Goal: Communication & Community: Participate in discussion

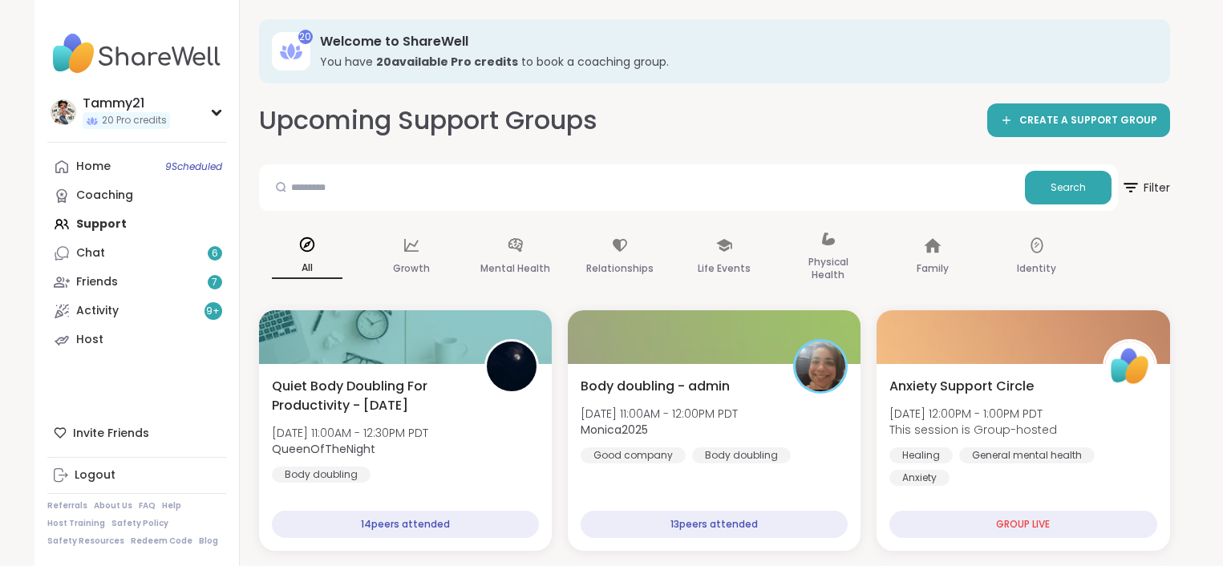
scroll to position [562, 0]
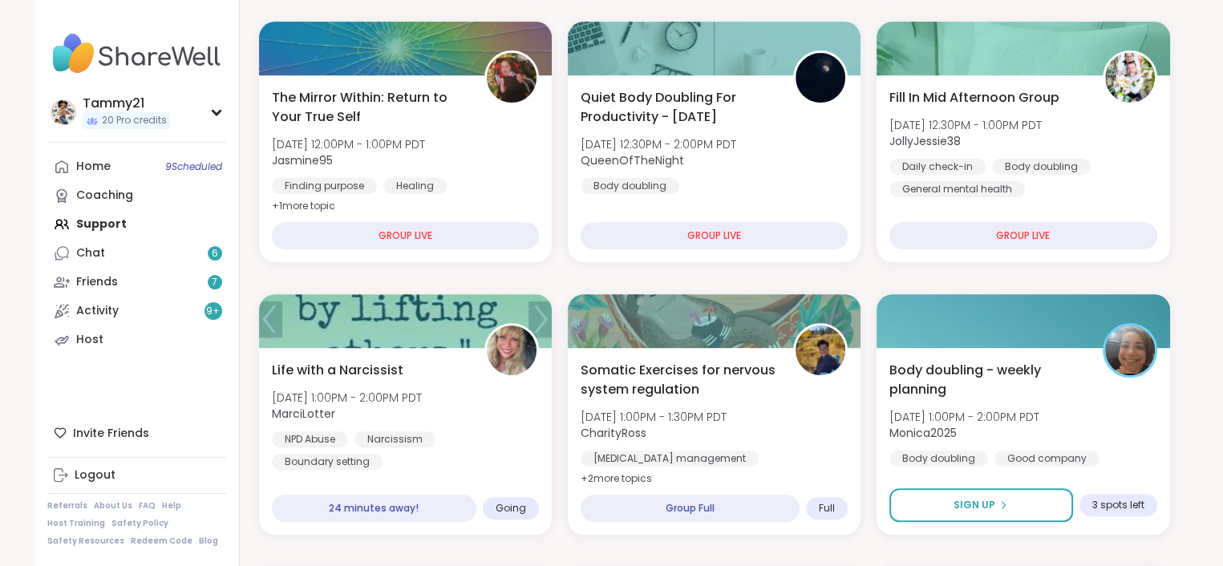
click at [112, 100] on div "Tammy21" at bounding box center [126, 104] width 87 height 18
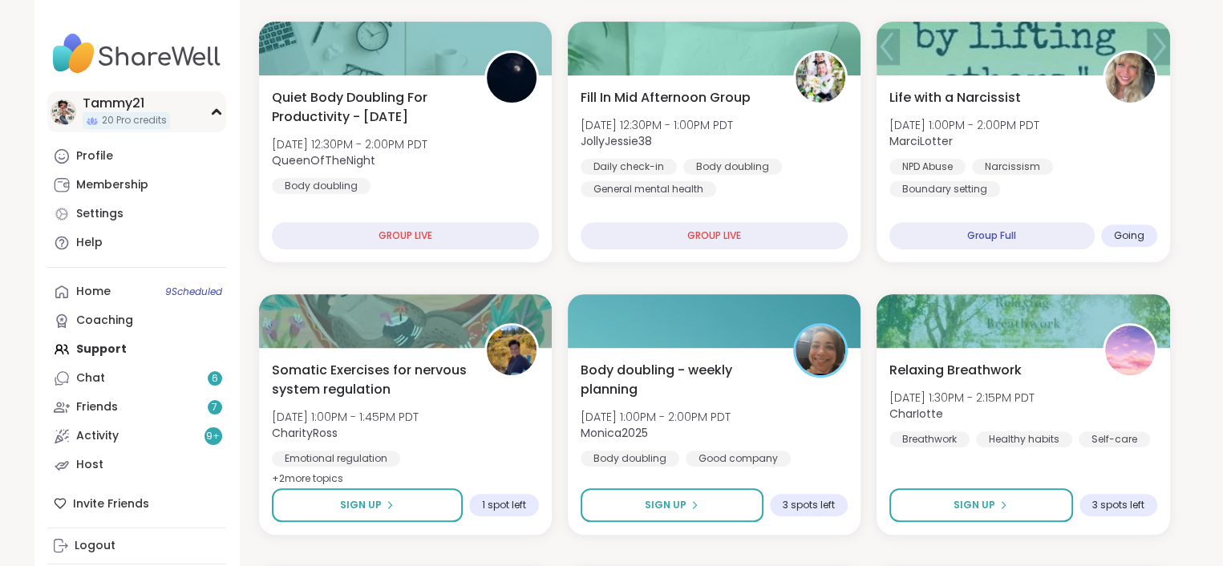
click at [112, 98] on div "Tammy21" at bounding box center [126, 104] width 87 height 18
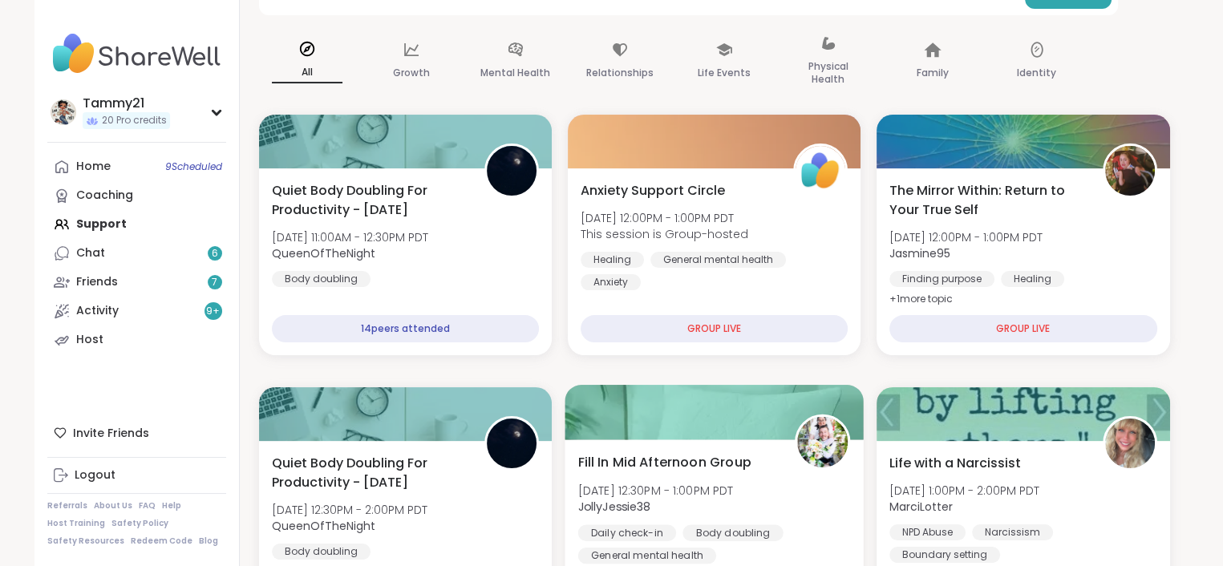
scroll to position [241, 0]
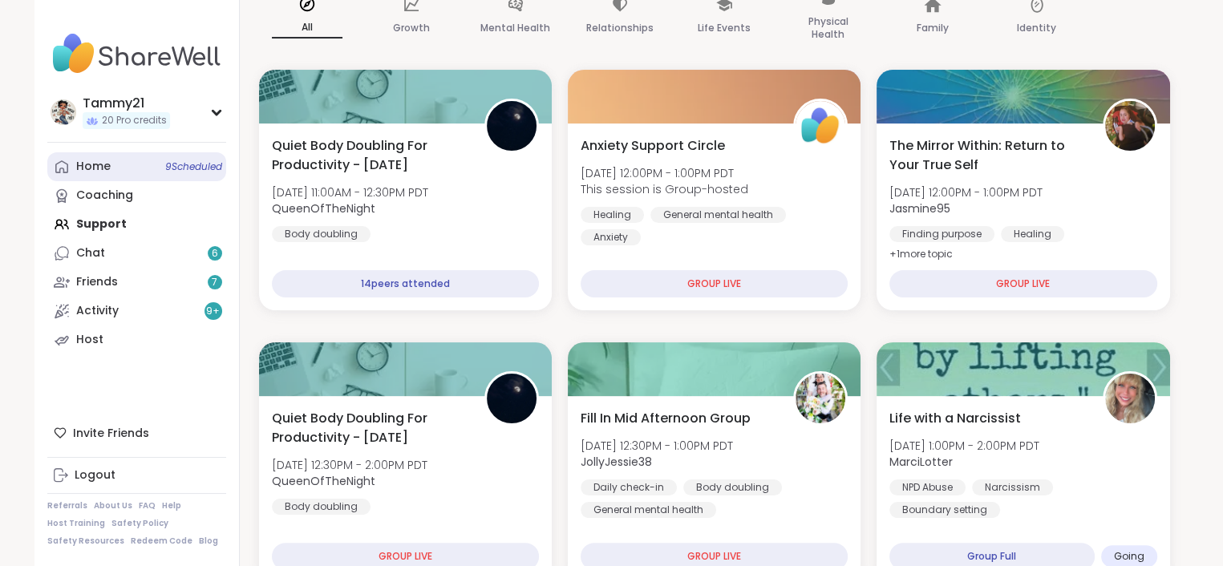
click at [94, 162] on div "Home 9 Scheduled" at bounding box center [93, 167] width 34 height 16
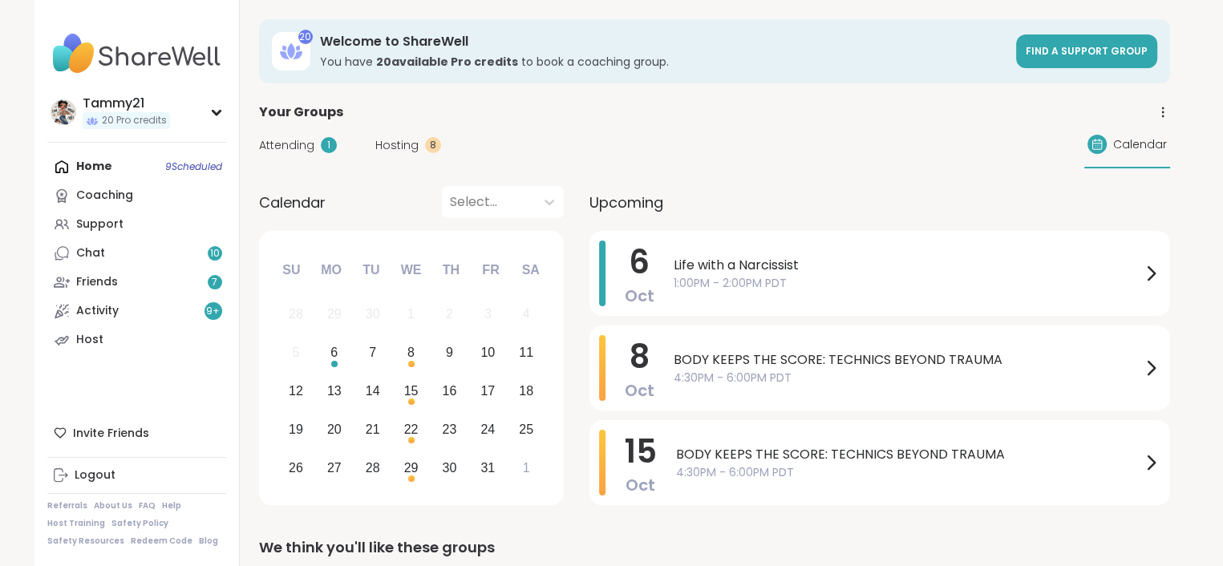
click at [100, 168] on div "Home 9 Scheduled Coaching Support Chat 10 Friends 7 Activity 9 + Host" at bounding box center [136, 253] width 179 height 202
click at [119, 108] on div "Tammy21" at bounding box center [126, 104] width 87 height 18
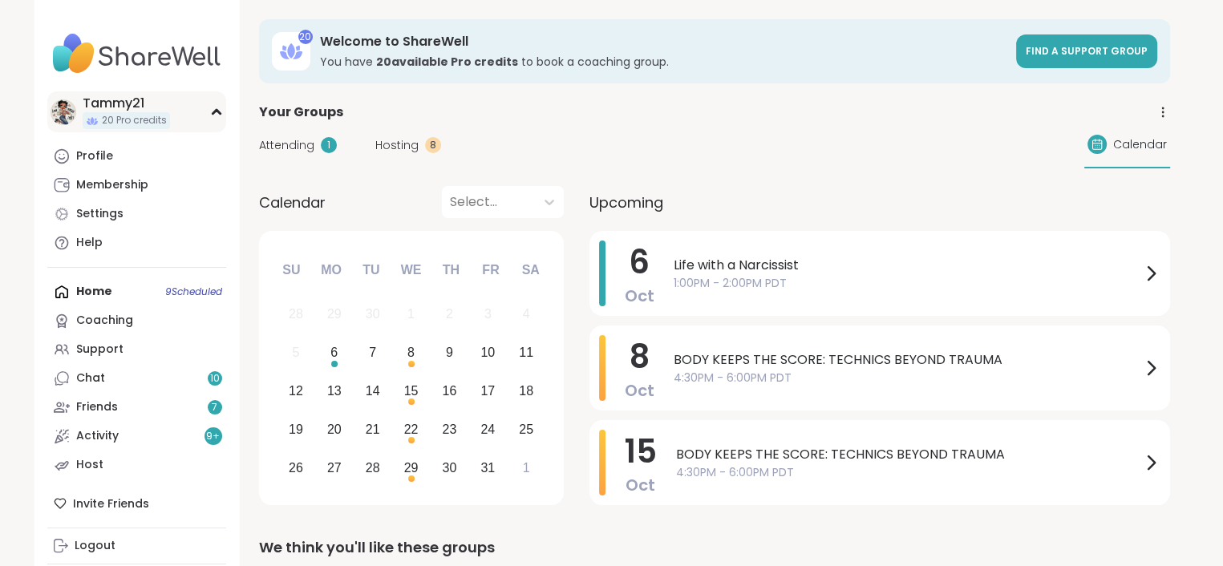
click at [136, 108] on div "Tammy21" at bounding box center [126, 104] width 87 height 18
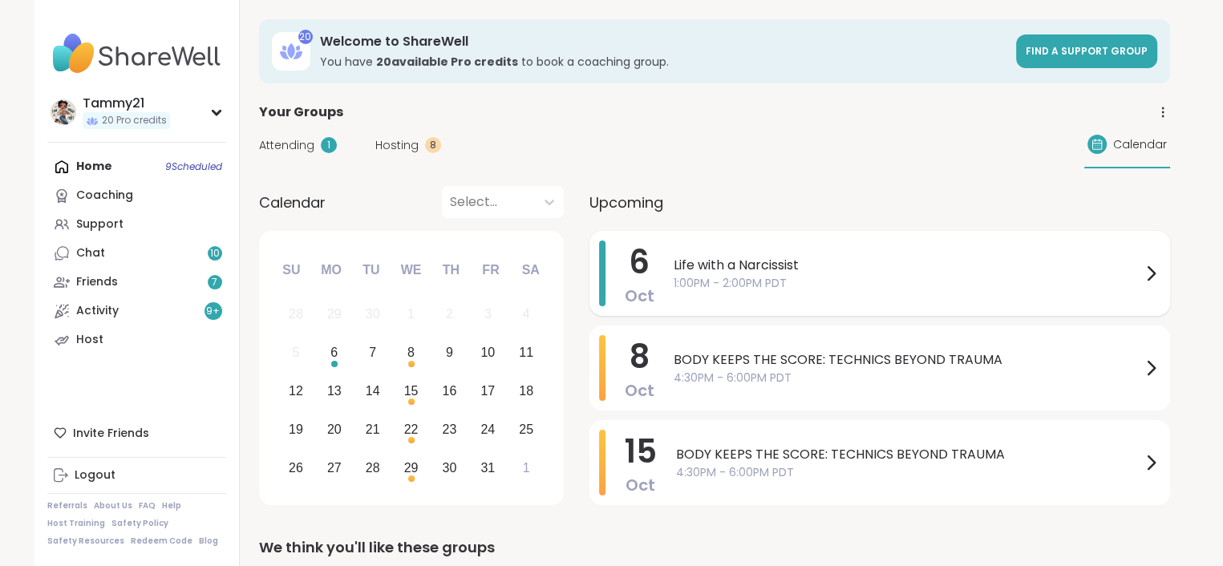
click at [773, 275] on span "1:00PM - 2:00PM PDT" at bounding box center [908, 283] width 468 height 17
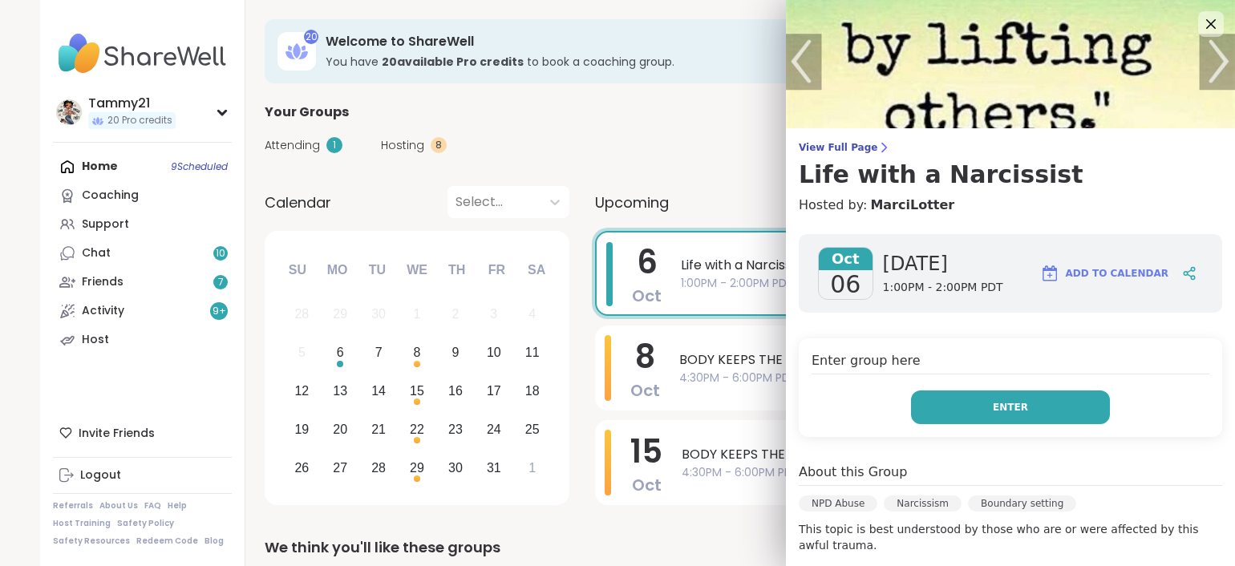
click at [953, 415] on button "Enter" at bounding box center [1010, 408] width 199 height 34
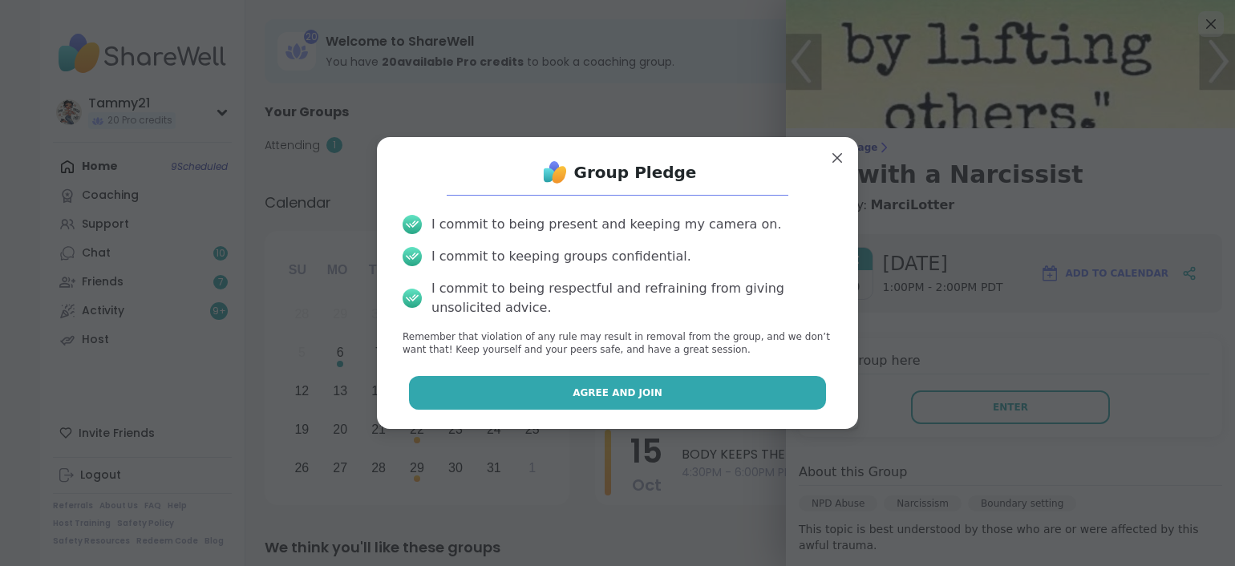
click at [658, 400] on button "Agree and Join" at bounding box center [618, 393] width 418 height 34
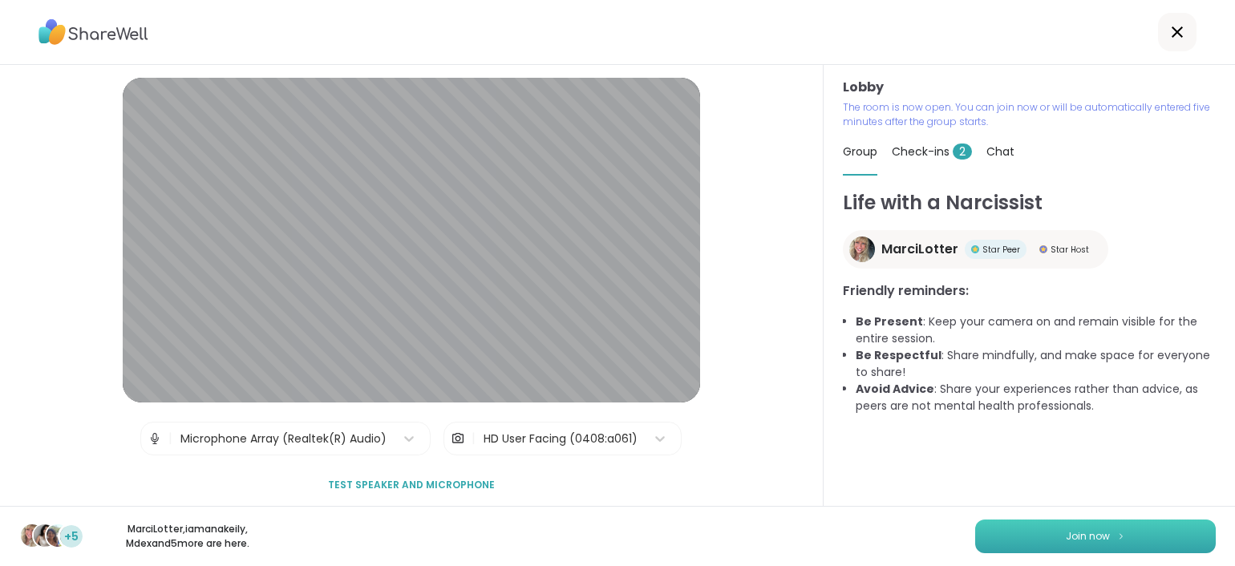
click at [1142, 530] on button "Join now" at bounding box center [1096, 537] width 241 height 34
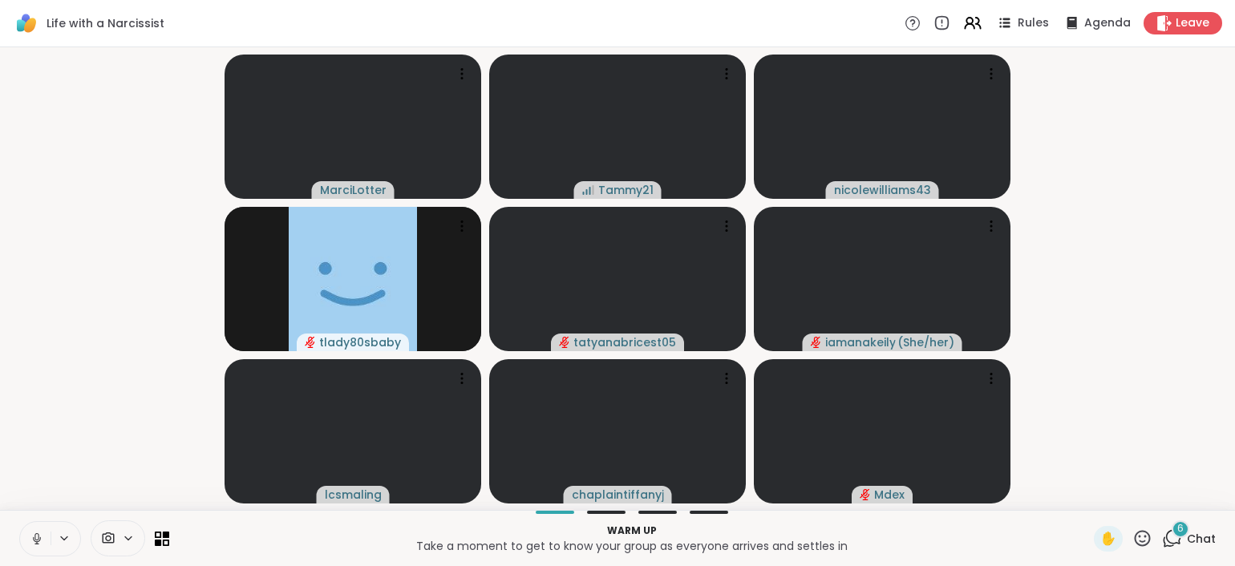
click at [27, 543] on button at bounding box center [35, 539] width 30 height 34
click at [1135, 545] on icon at bounding box center [1143, 538] width 16 height 16
click at [1194, 501] on span "🎉" at bounding box center [1202, 496] width 16 height 19
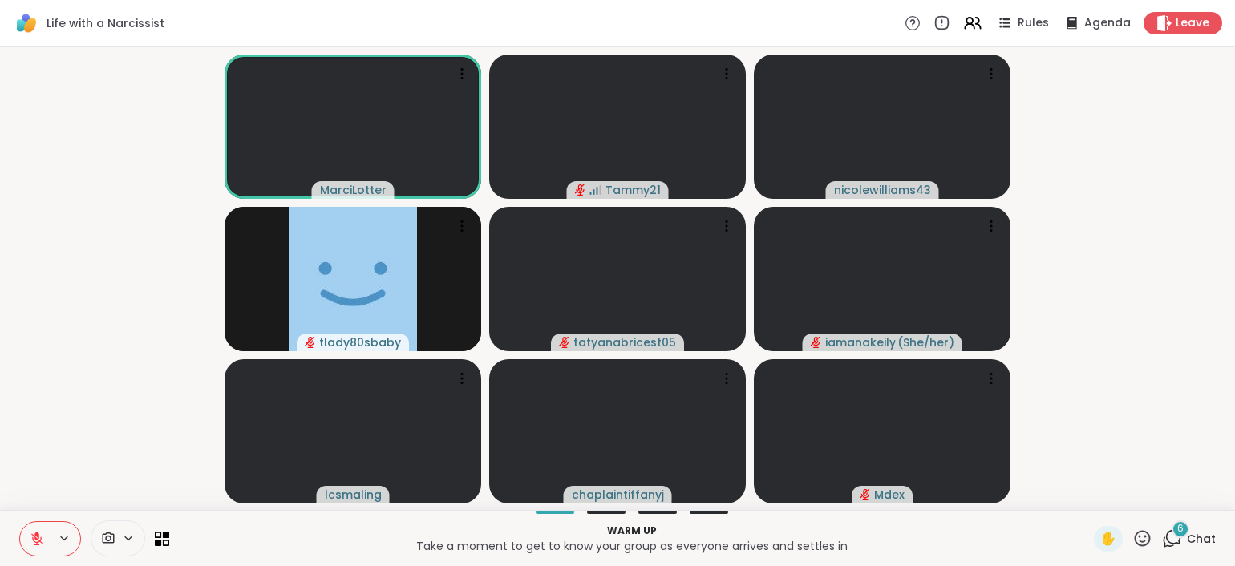
click at [1133, 540] on icon at bounding box center [1143, 539] width 20 height 20
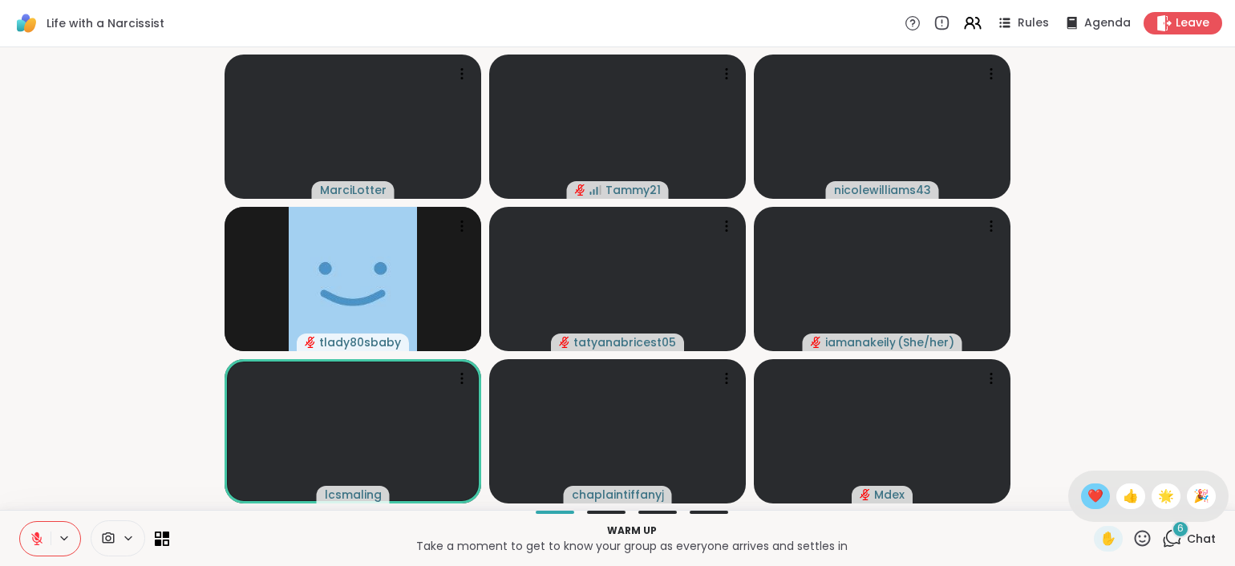
click at [1088, 502] on span "❤️" at bounding box center [1096, 496] width 16 height 19
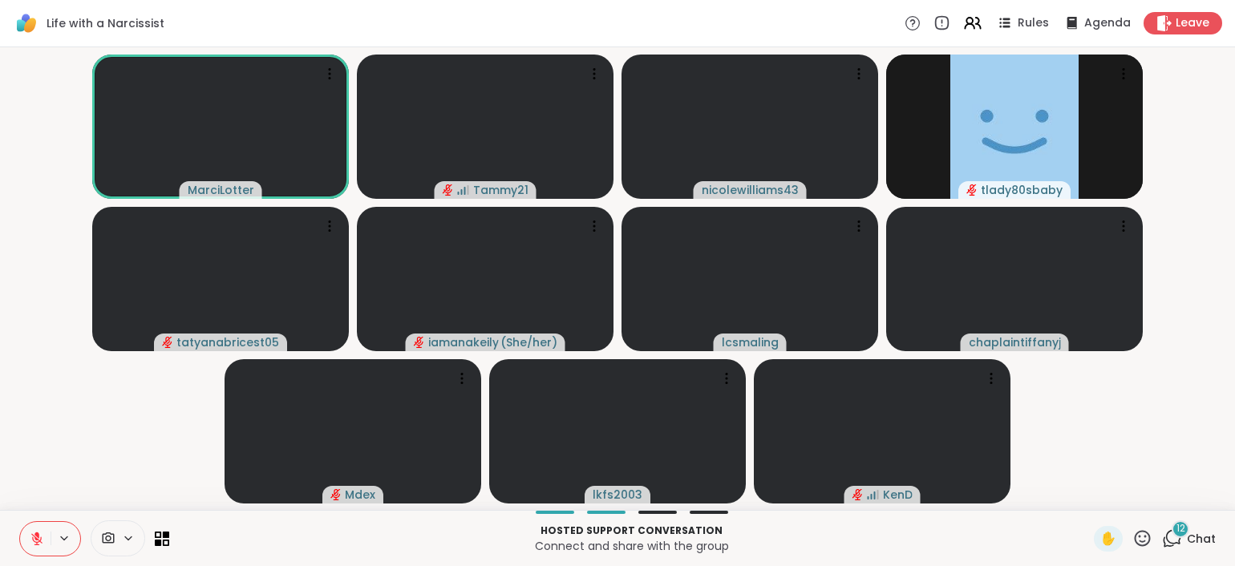
click at [1134, 540] on icon at bounding box center [1143, 539] width 20 height 20
click at [1088, 497] on span "❤️" at bounding box center [1096, 496] width 16 height 19
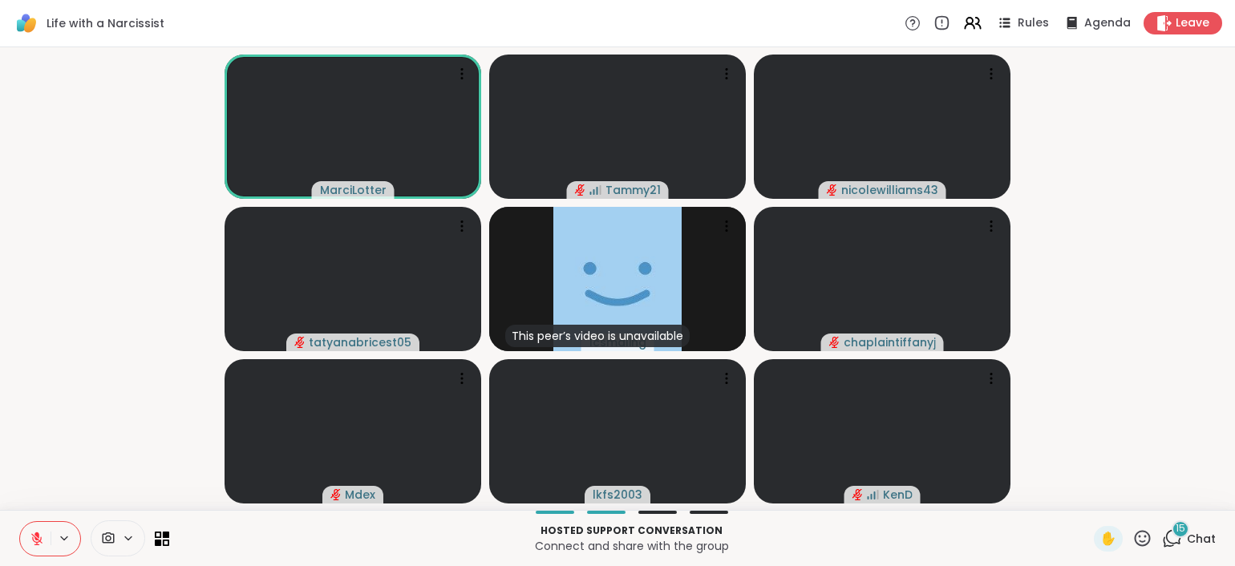
click at [35, 538] on icon at bounding box center [36, 538] width 11 height 11
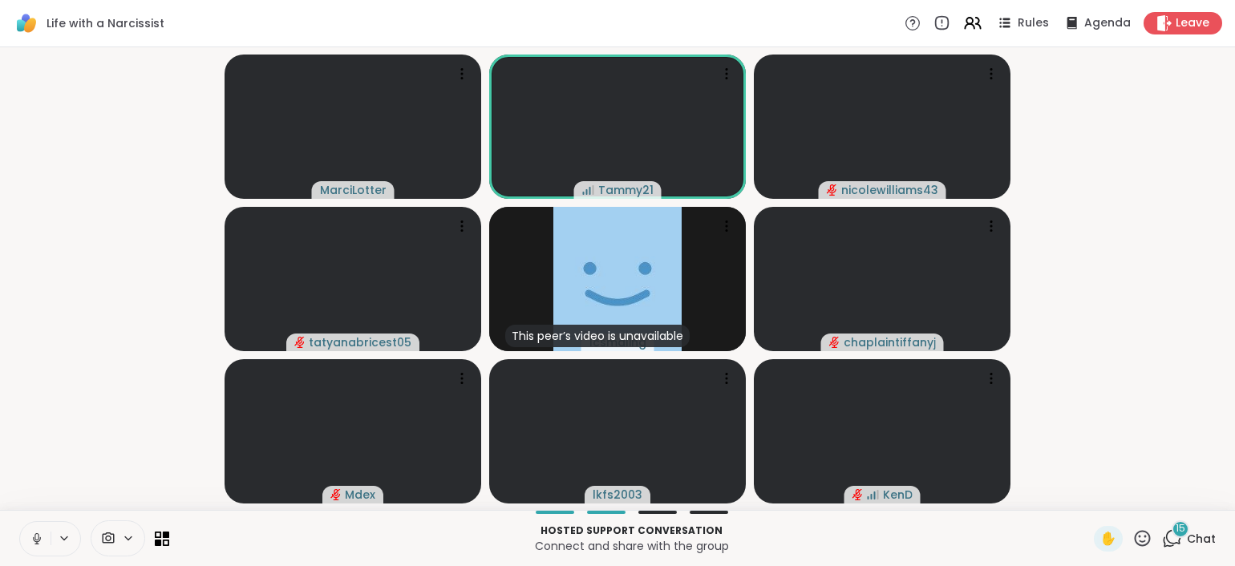
click at [39, 538] on icon at bounding box center [36, 536] width 4 height 7
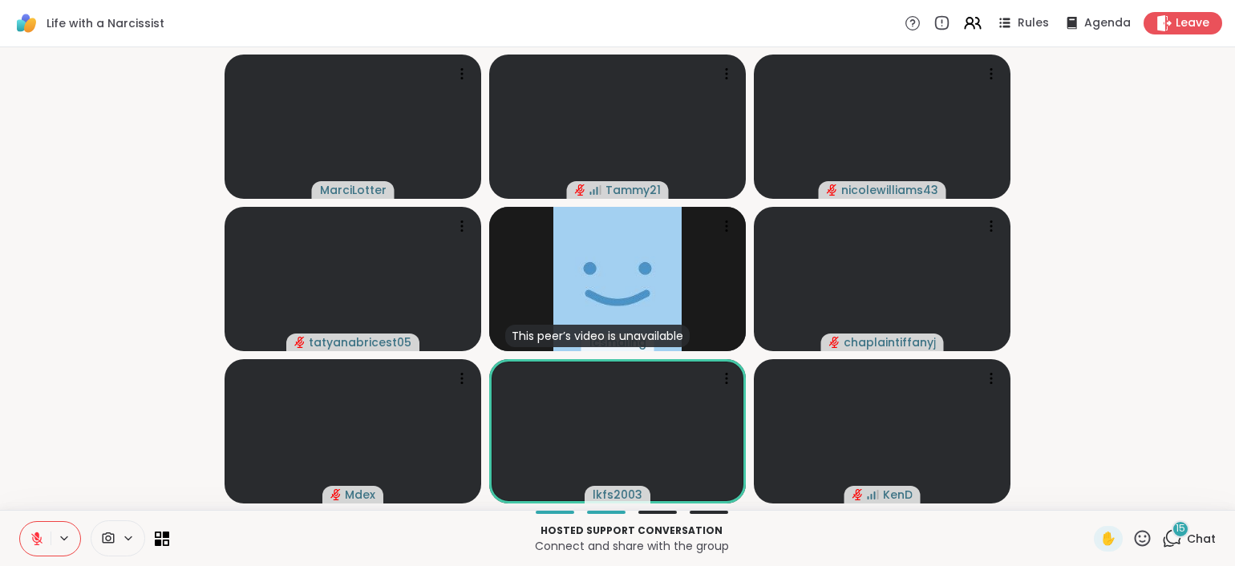
click at [1135, 537] on icon at bounding box center [1143, 538] width 16 height 16
click at [1194, 493] on span "🎉" at bounding box center [1202, 496] width 16 height 19
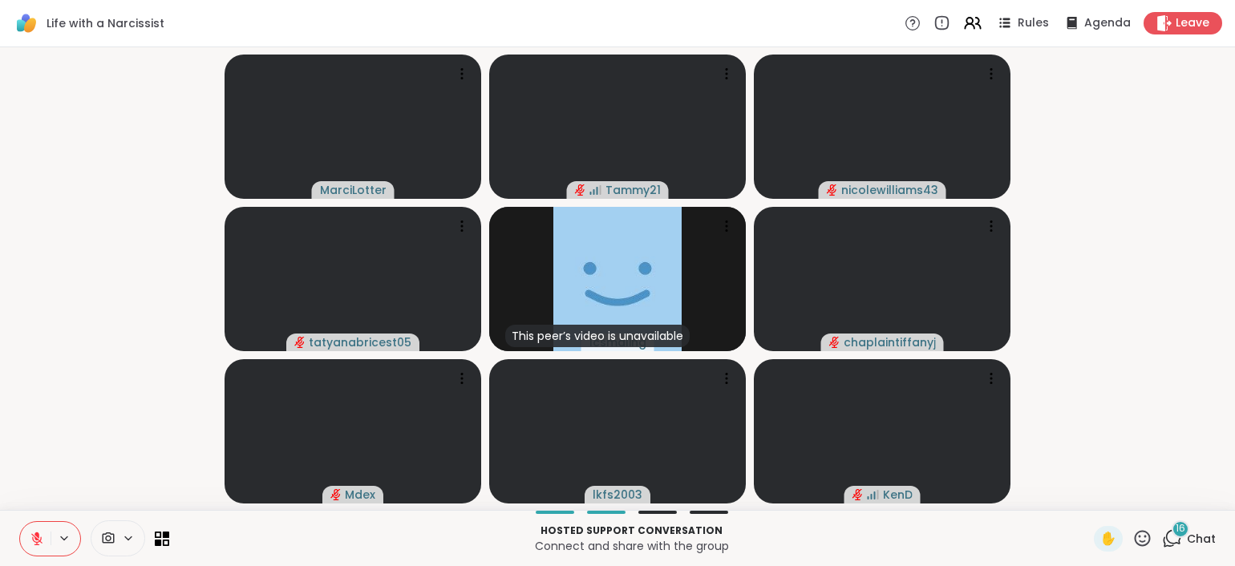
click at [1133, 538] on icon at bounding box center [1143, 539] width 20 height 20
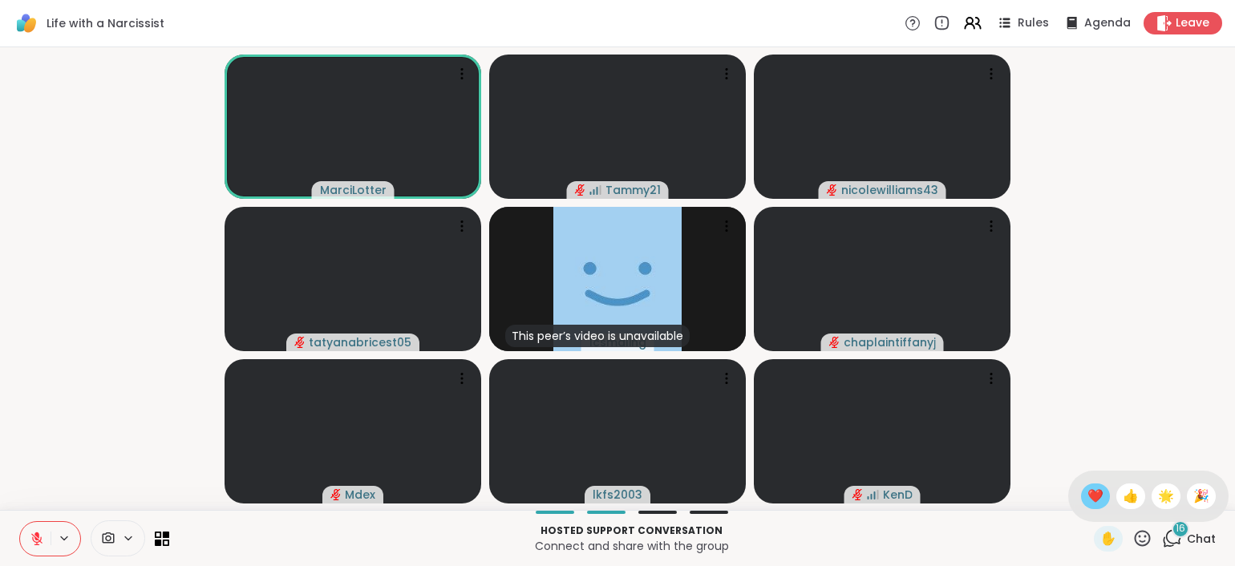
click at [1088, 498] on span "❤️" at bounding box center [1096, 496] width 16 height 19
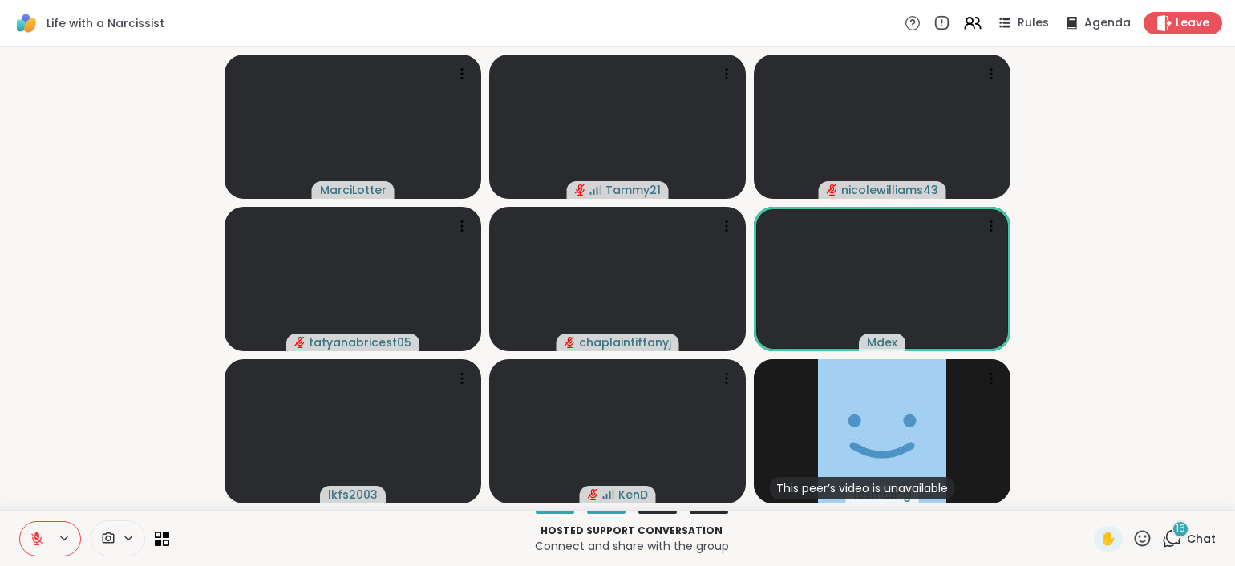
click at [1135, 542] on icon at bounding box center [1143, 538] width 16 height 16
click at [1194, 495] on span "🎉" at bounding box center [1202, 496] width 16 height 19
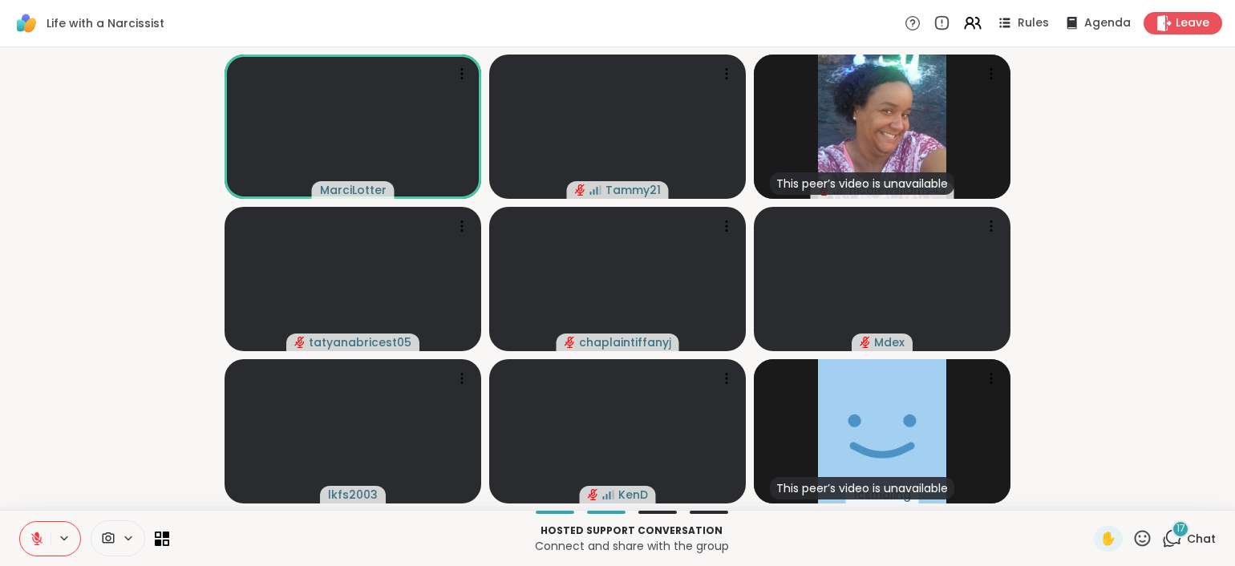
click at [1136, 537] on icon at bounding box center [1143, 539] width 20 height 20
click at [1158, 501] on span "🌟" at bounding box center [1166, 496] width 16 height 19
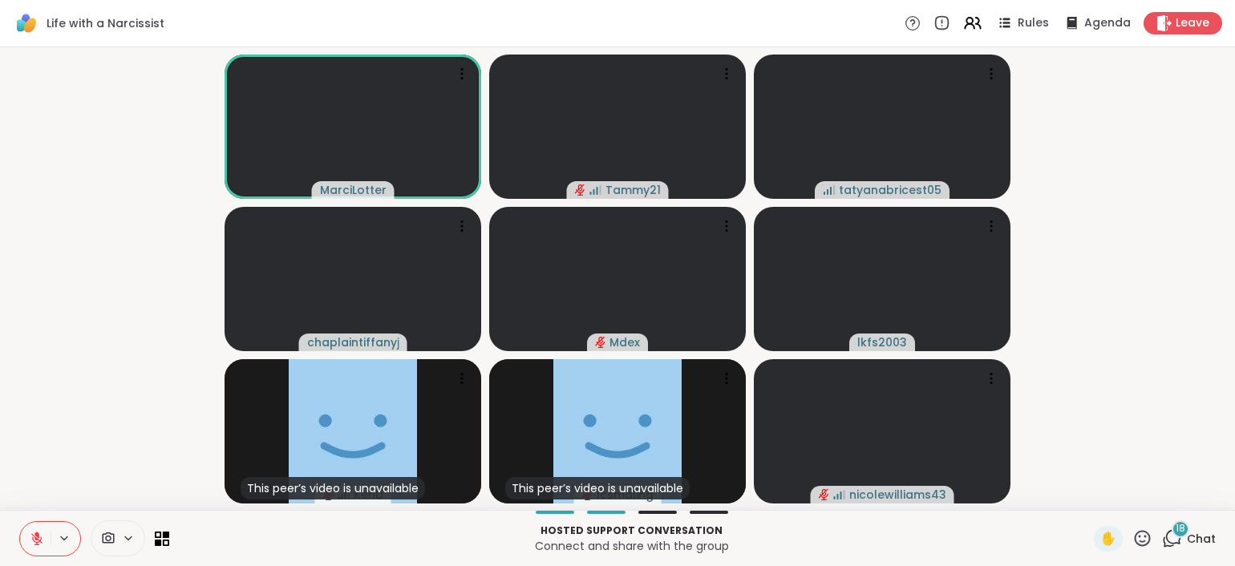
click at [1133, 533] on icon at bounding box center [1143, 539] width 20 height 20
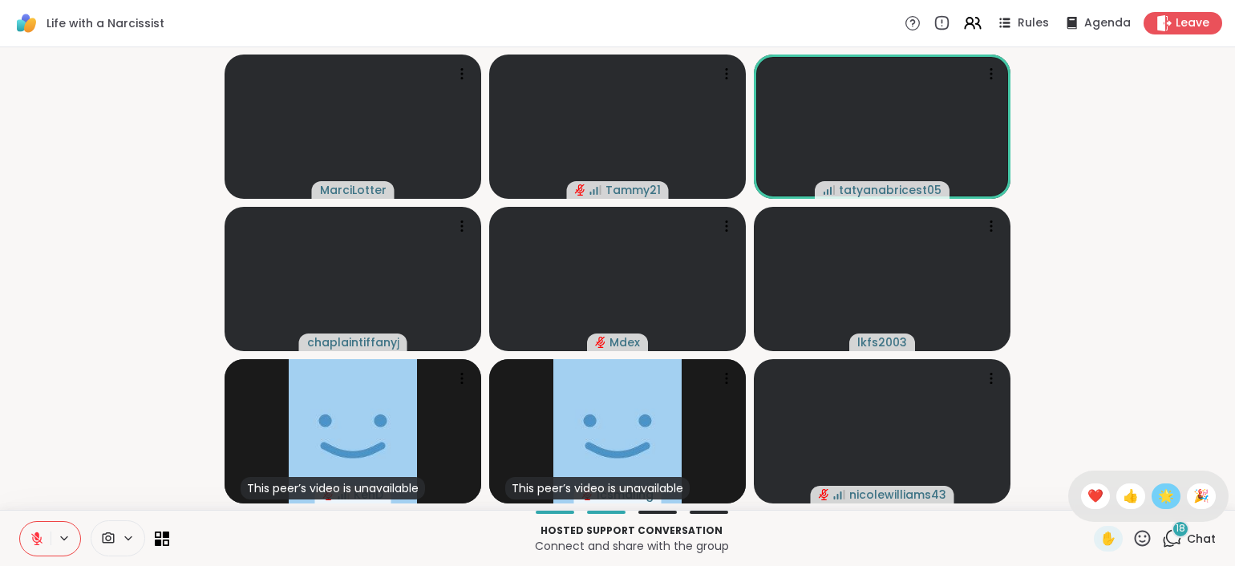
click at [1158, 497] on span "🌟" at bounding box center [1166, 496] width 16 height 19
click at [1133, 535] on icon at bounding box center [1143, 539] width 20 height 20
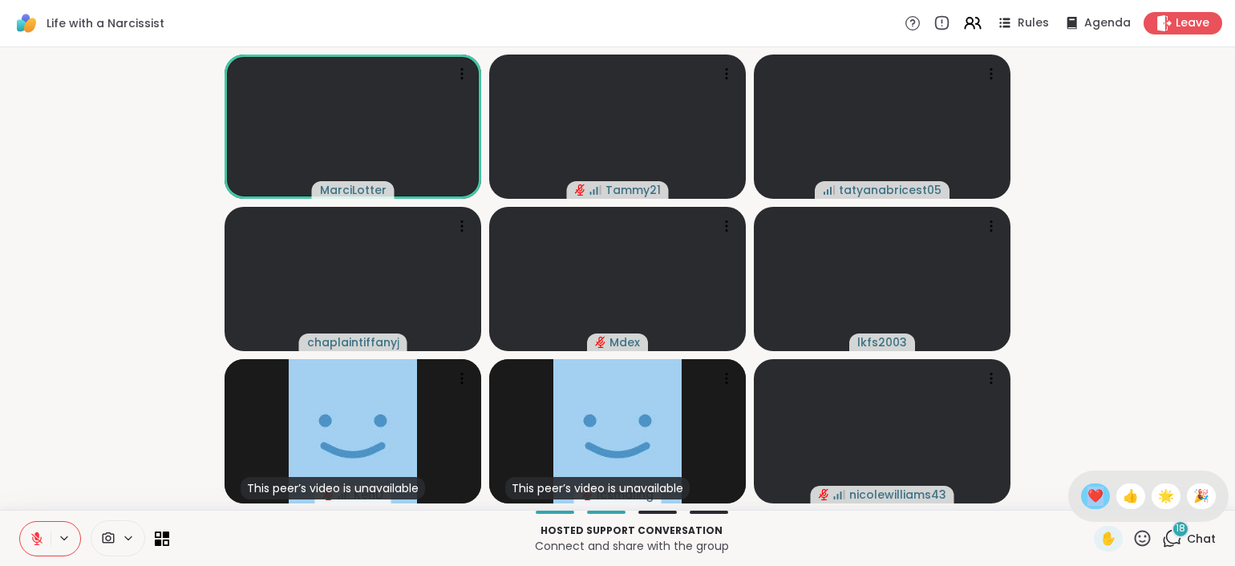
click at [1088, 499] on span "❤️" at bounding box center [1096, 496] width 16 height 19
click at [1133, 536] on icon at bounding box center [1143, 539] width 20 height 20
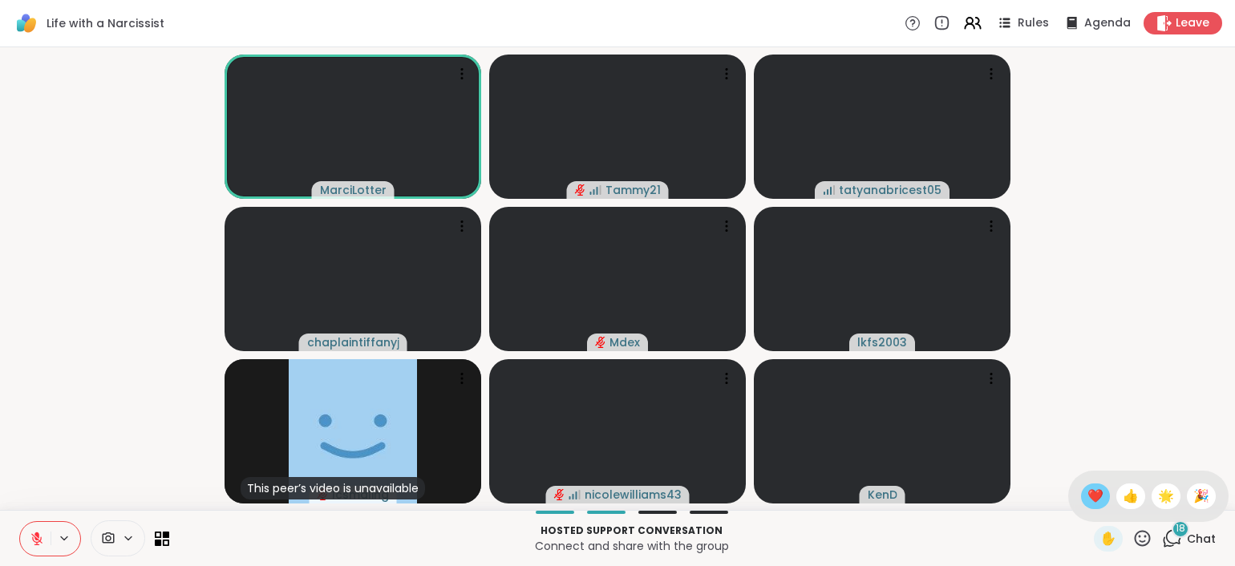
click at [1088, 500] on span "❤️" at bounding box center [1096, 496] width 16 height 19
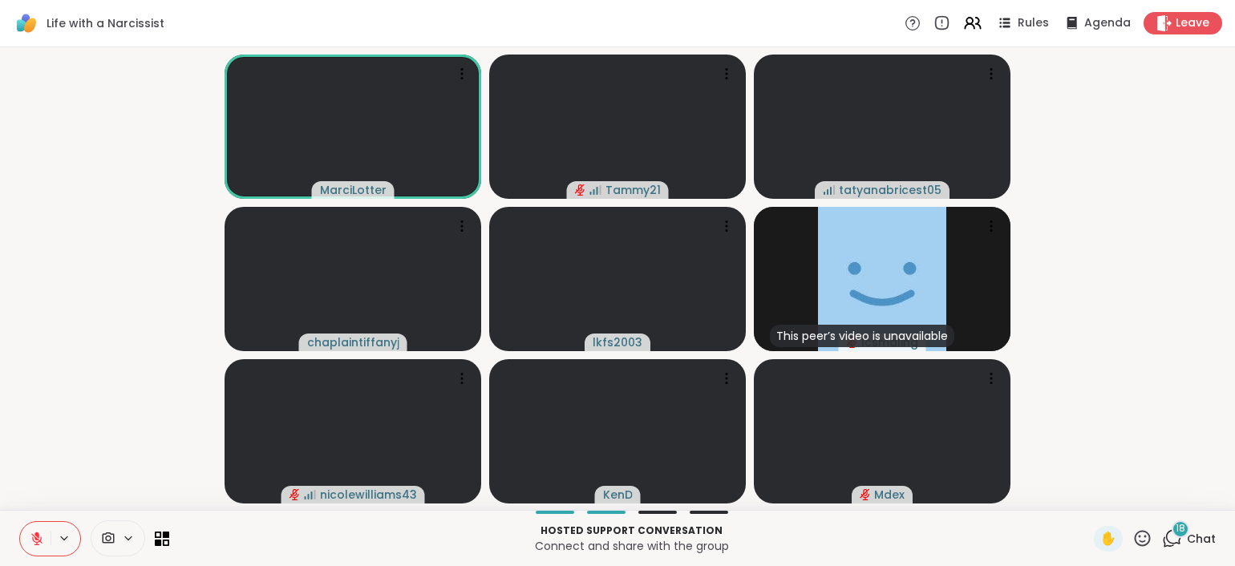
click at [1133, 543] on icon at bounding box center [1143, 539] width 20 height 20
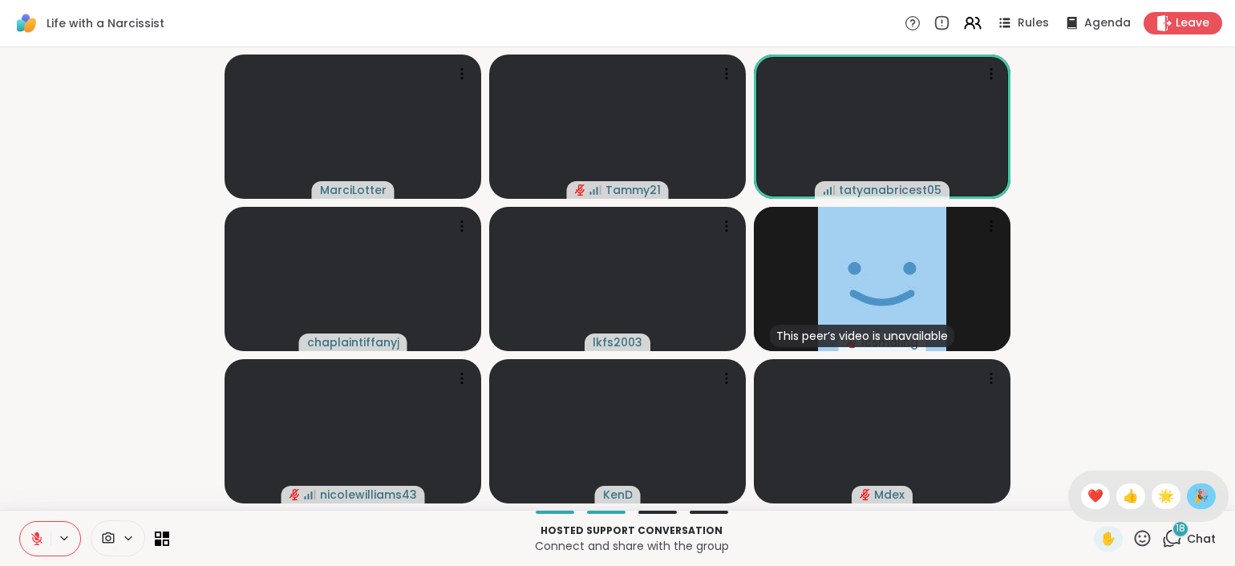
click at [1194, 501] on span "🎉" at bounding box center [1202, 496] width 16 height 19
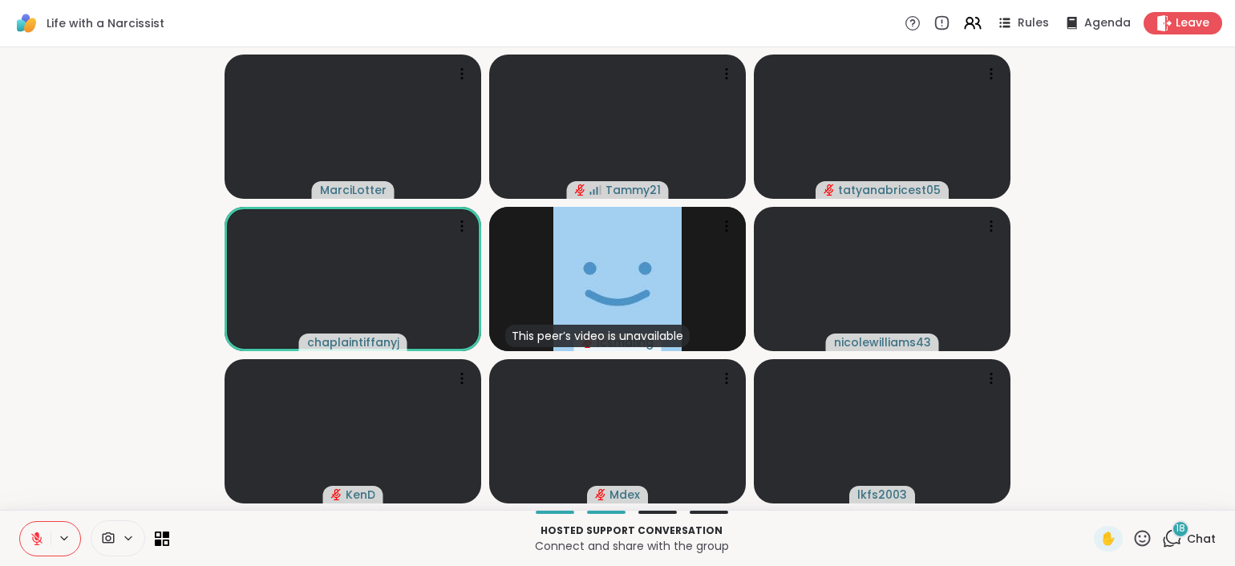
click at [1135, 542] on icon at bounding box center [1143, 538] width 16 height 16
click at [1088, 494] on span "❤️" at bounding box center [1096, 496] width 16 height 19
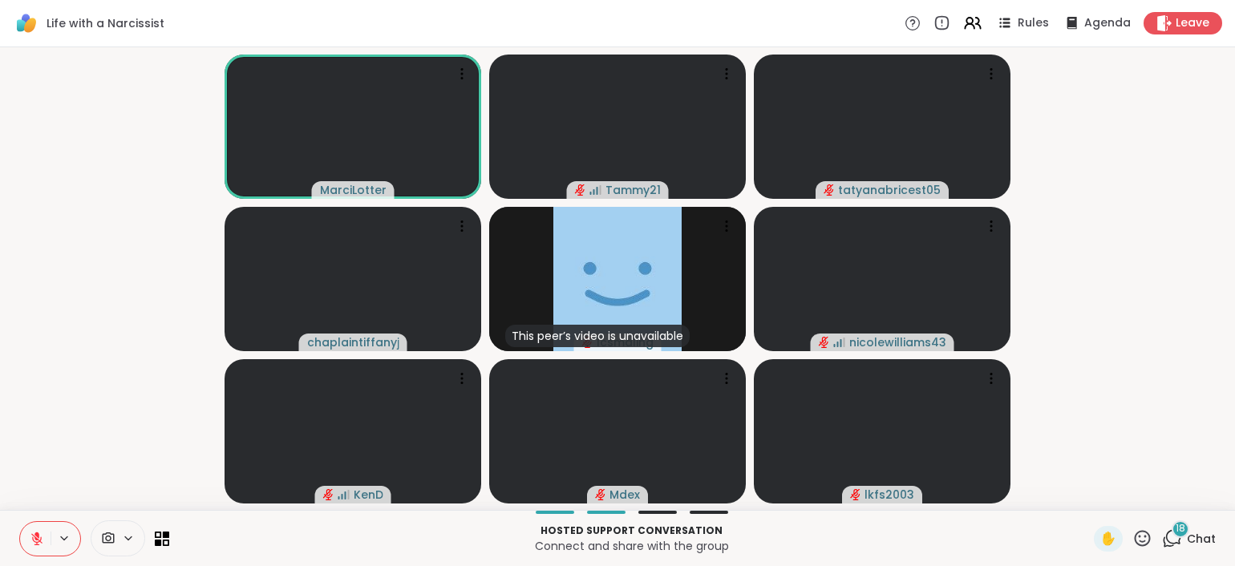
click at [1135, 542] on icon at bounding box center [1143, 538] width 16 height 16
click at [1088, 498] on span "❤️" at bounding box center [1096, 496] width 16 height 19
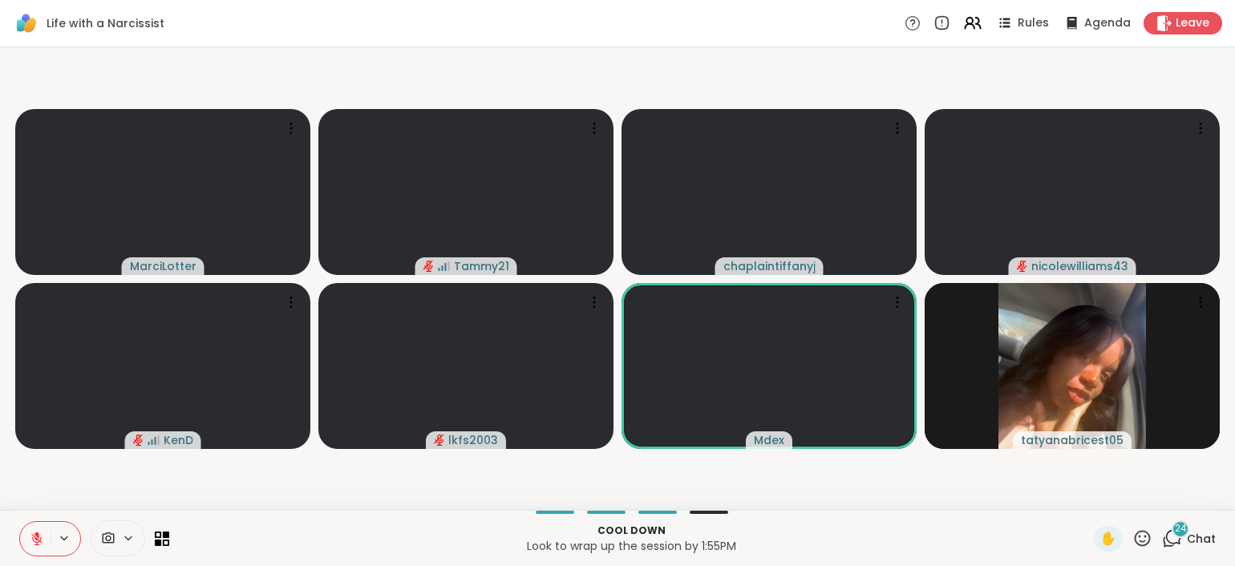
click at [1133, 541] on icon at bounding box center [1143, 539] width 20 height 20
click at [1088, 503] on span "❤️" at bounding box center [1096, 496] width 16 height 19
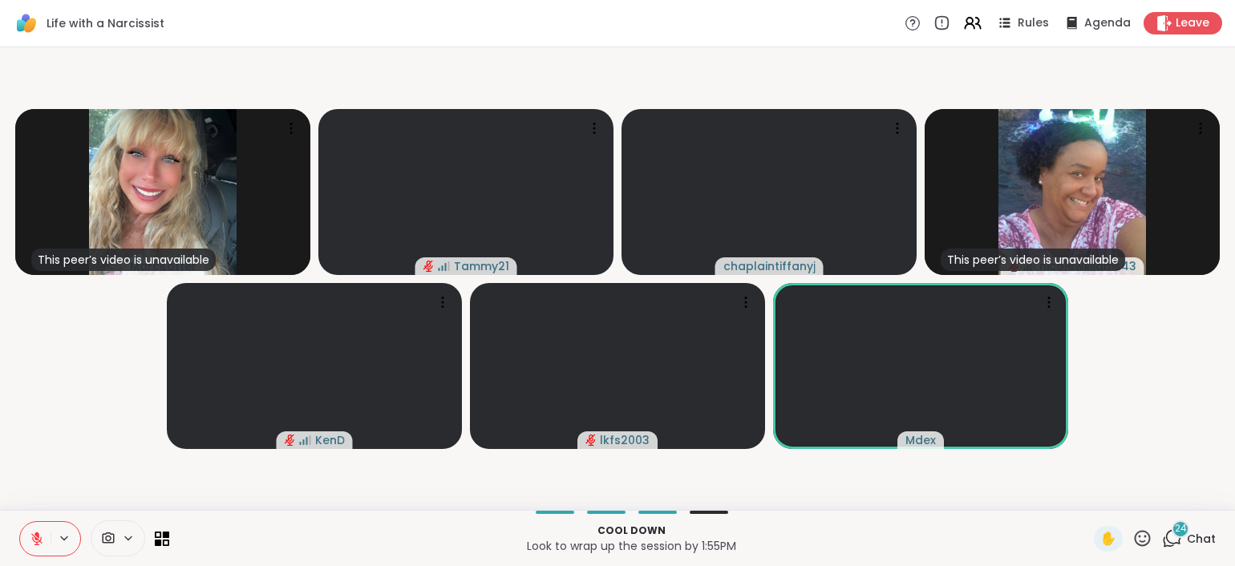
drag, startPoint x: 34, startPoint y: 544, endPoint x: 343, endPoint y: 494, distance: 313.6
click at [343, 494] on div "Life with a Narcissist Rules Agenda Leave This peer’s video is unavailable Marc…" at bounding box center [617, 283] width 1235 height 566
click at [37, 542] on icon at bounding box center [36, 538] width 11 height 11
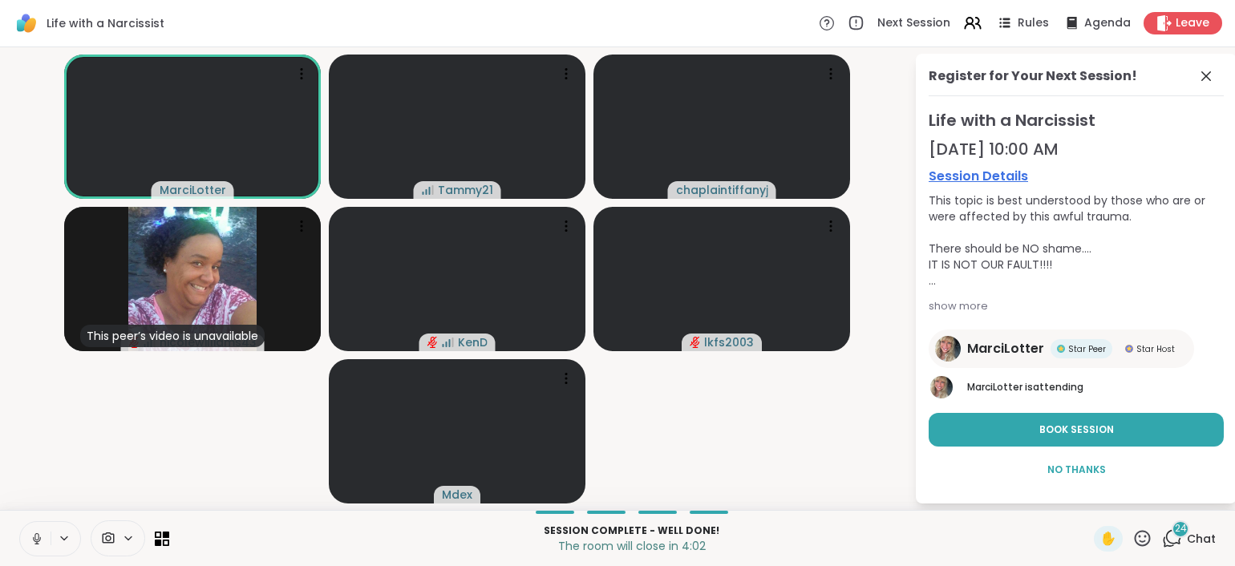
click at [35, 533] on icon at bounding box center [37, 539] width 14 height 14
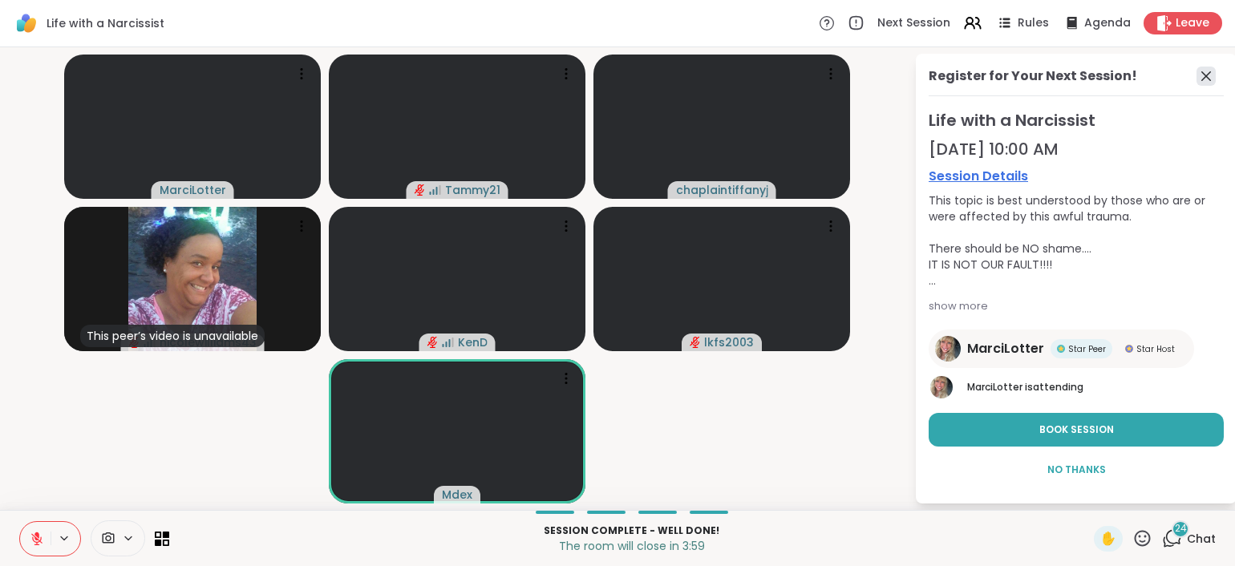
click at [1206, 75] on icon at bounding box center [1207, 76] width 10 height 10
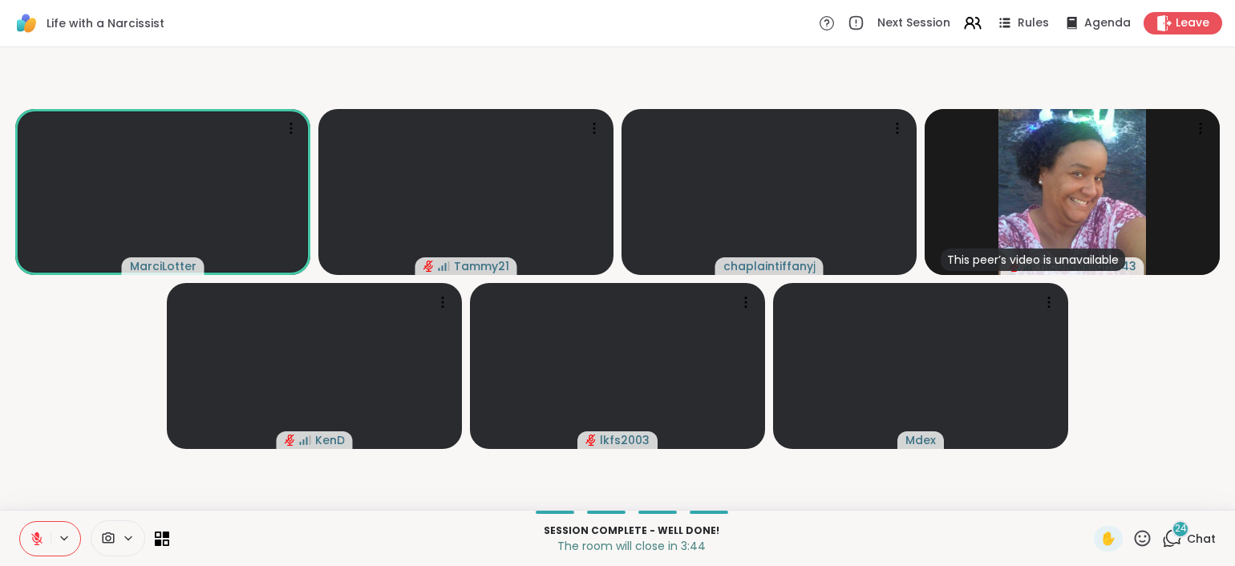
click at [1133, 540] on icon at bounding box center [1143, 539] width 20 height 20
click at [1088, 505] on span "❤️" at bounding box center [1096, 496] width 16 height 19
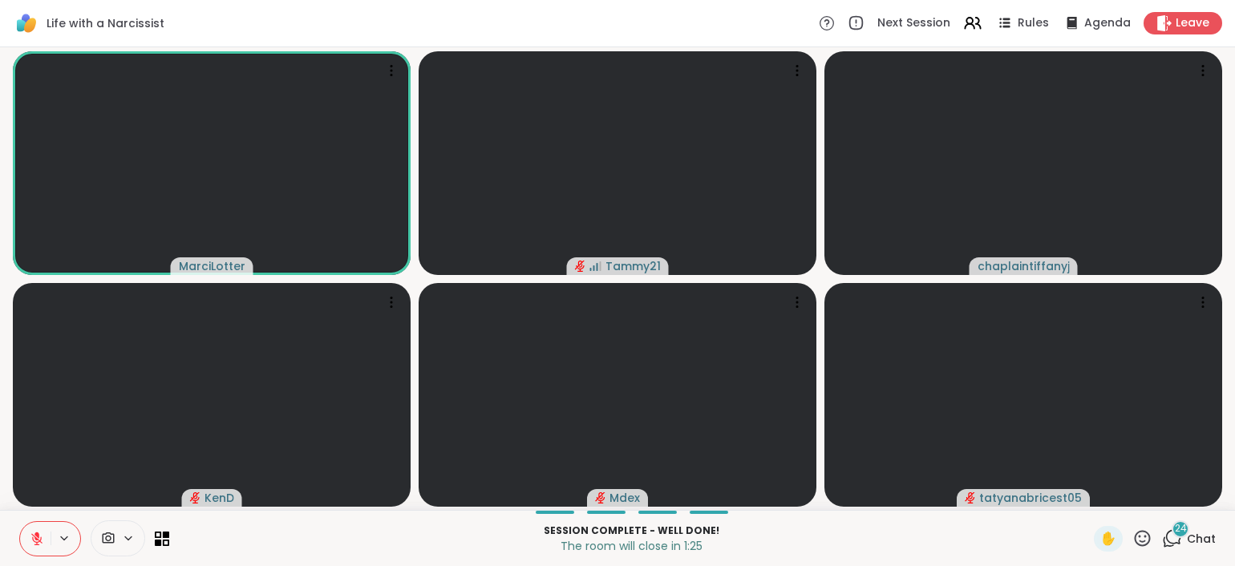
click at [33, 538] on icon at bounding box center [37, 539] width 14 height 14
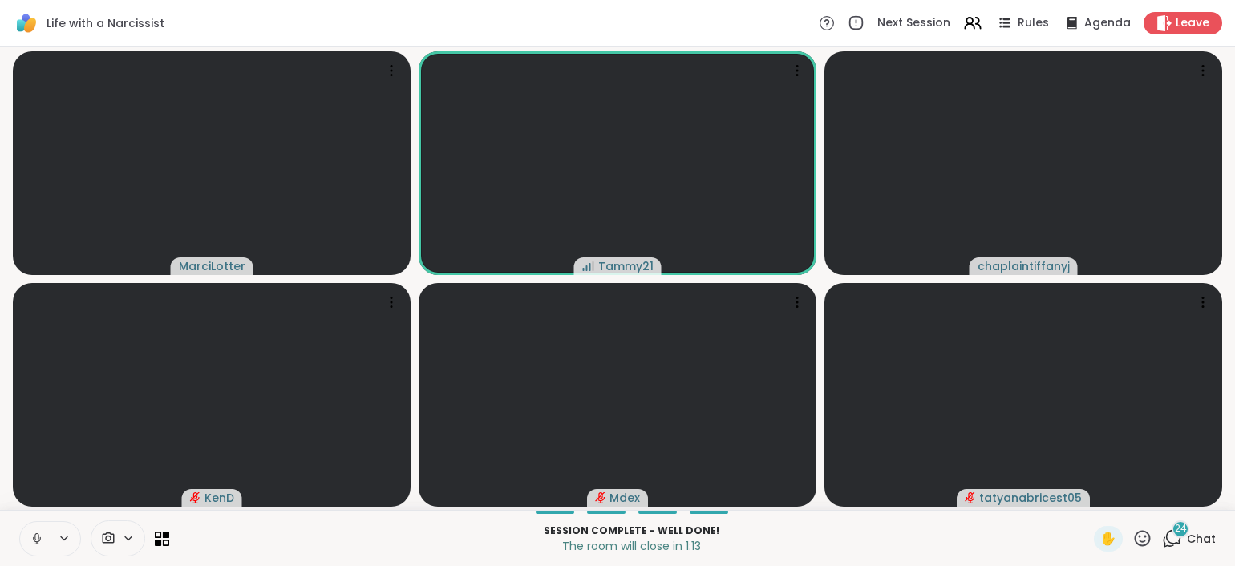
click at [34, 540] on icon at bounding box center [37, 539] width 14 height 14
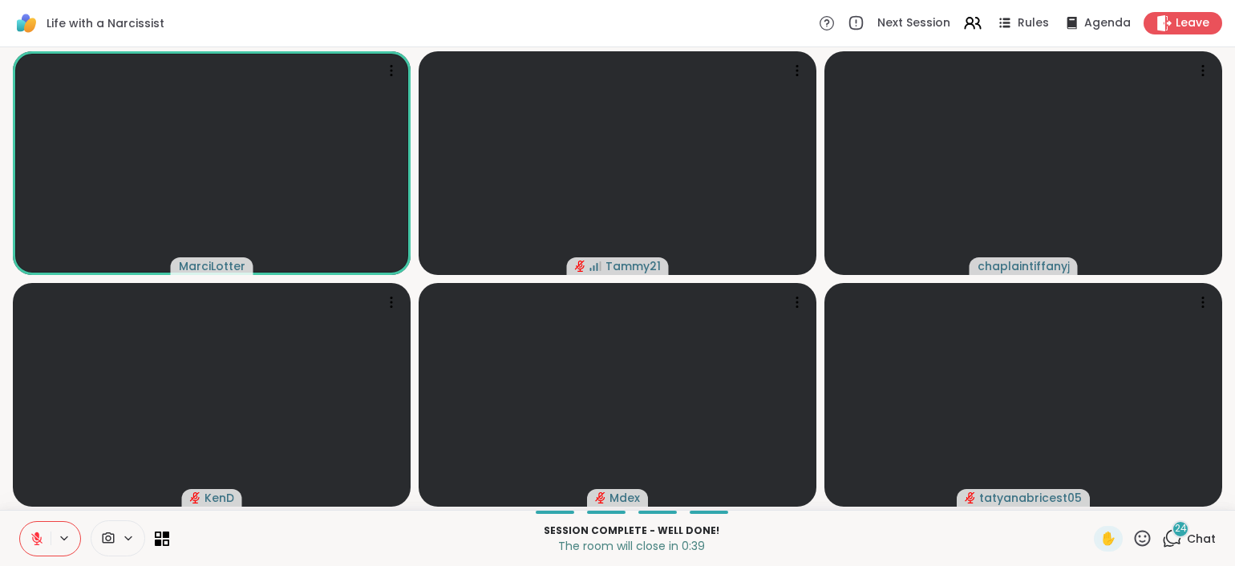
click at [1134, 543] on icon at bounding box center [1143, 539] width 20 height 20
click at [1154, 508] on div "🌟" at bounding box center [1166, 497] width 29 height 26
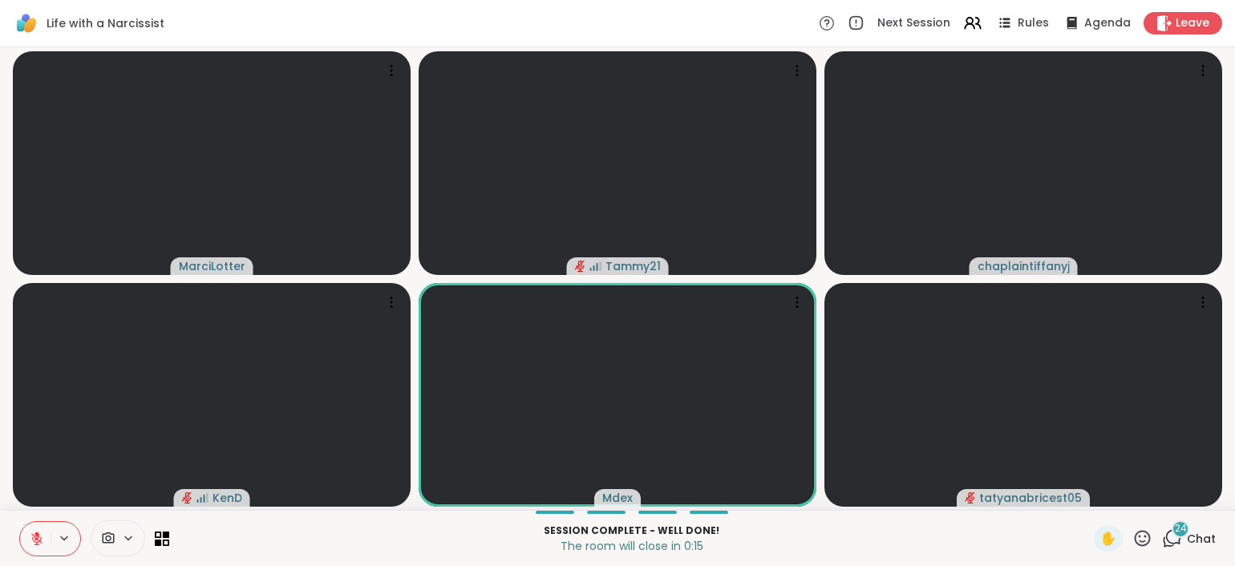
click at [1135, 545] on icon at bounding box center [1143, 538] width 16 height 16
click at [1194, 497] on span "🎉" at bounding box center [1202, 496] width 16 height 19
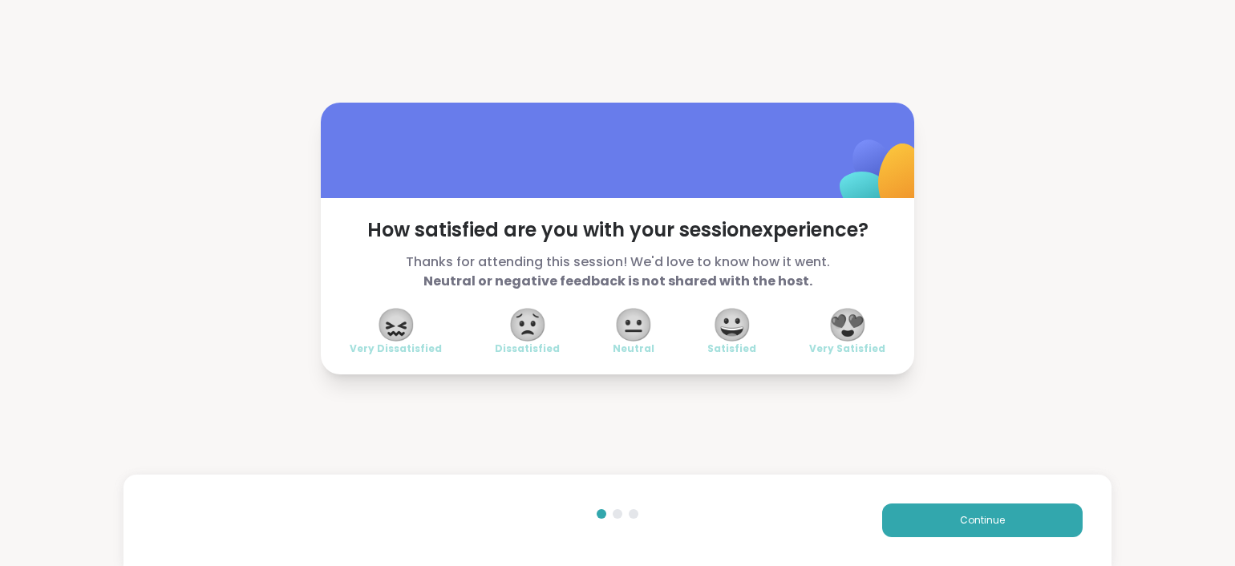
click at [846, 312] on span "😍" at bounding box center [848, 324] width 40 height 29
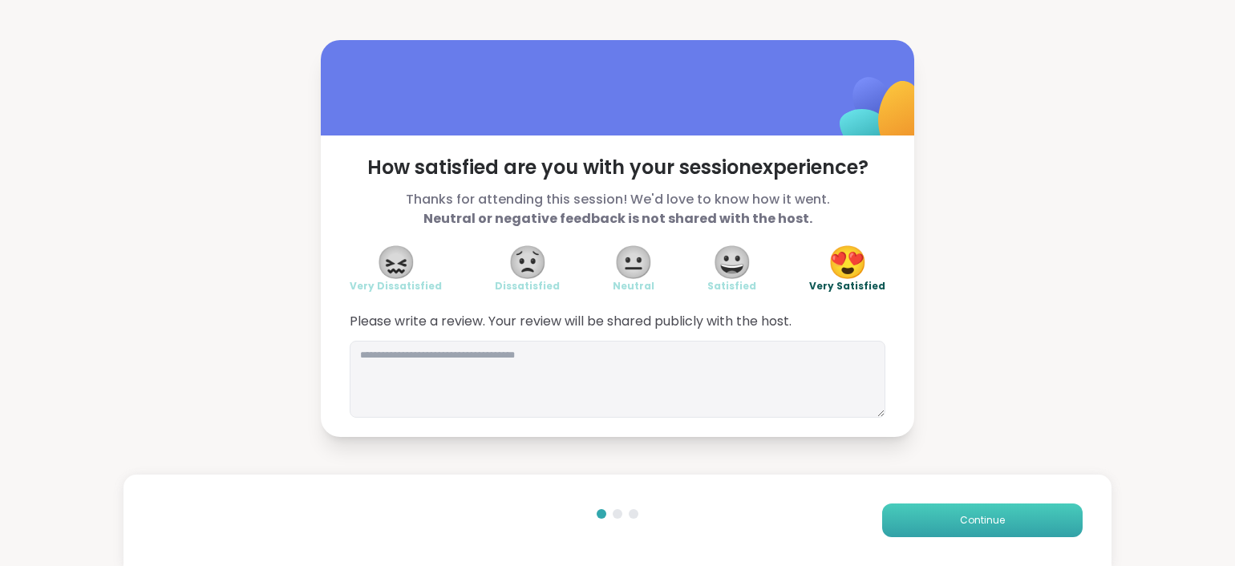
click at [1001, 514] on button "Continue" at bounding box center [982, 521] width 201 height 34
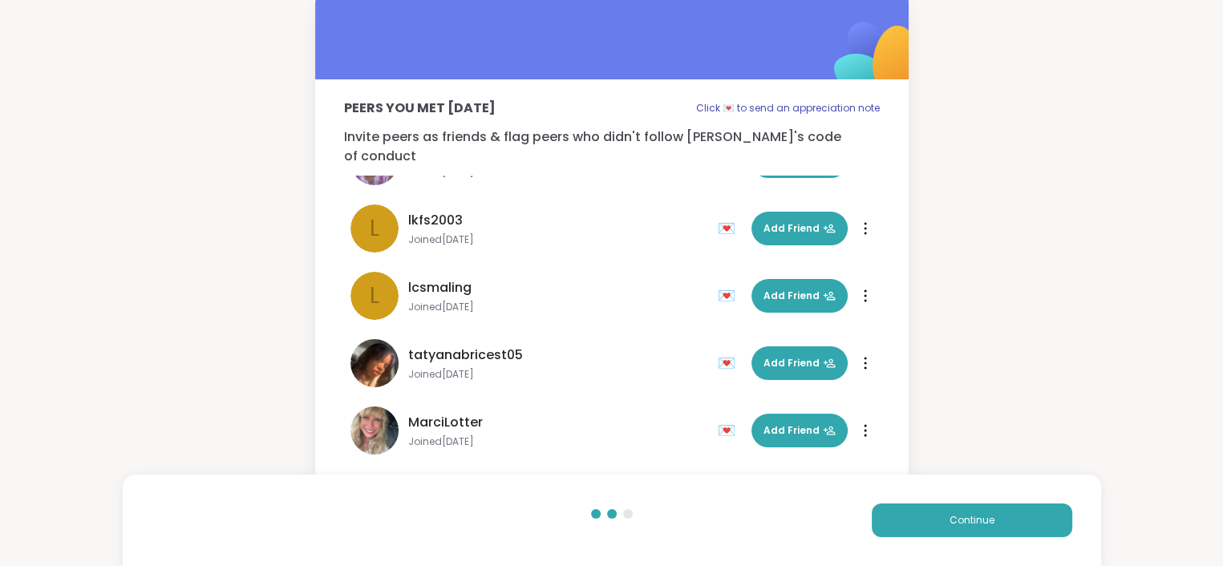
scroll to position [16, 0]
click at [787, 424] on span "Add Friend" at bounding box center [800, 431] width 72 height 14
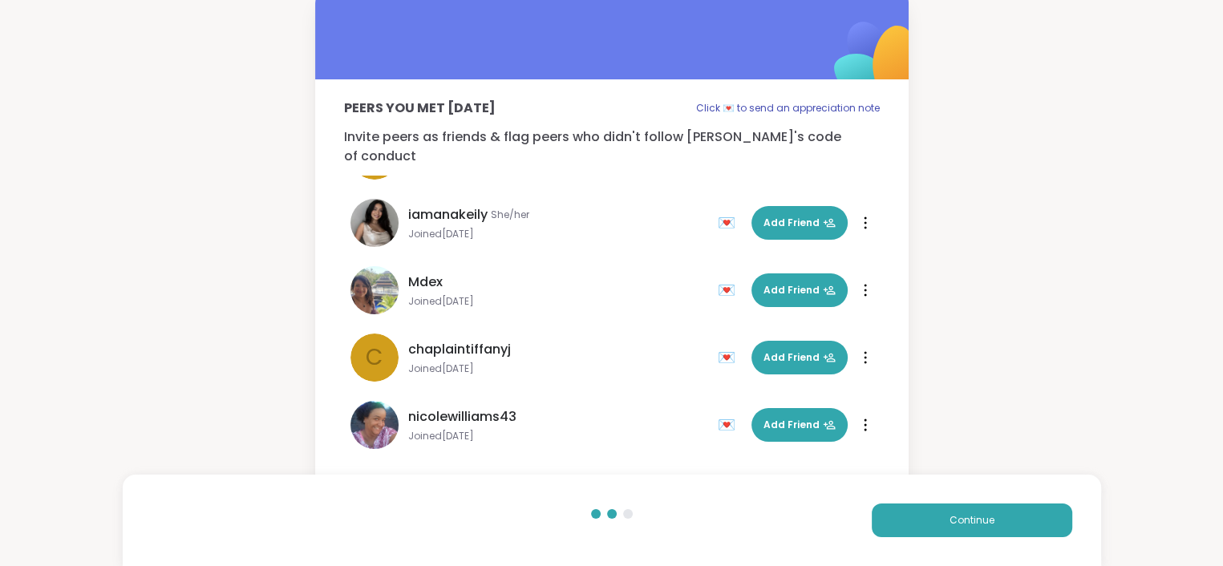
scroll to position [0, 0]
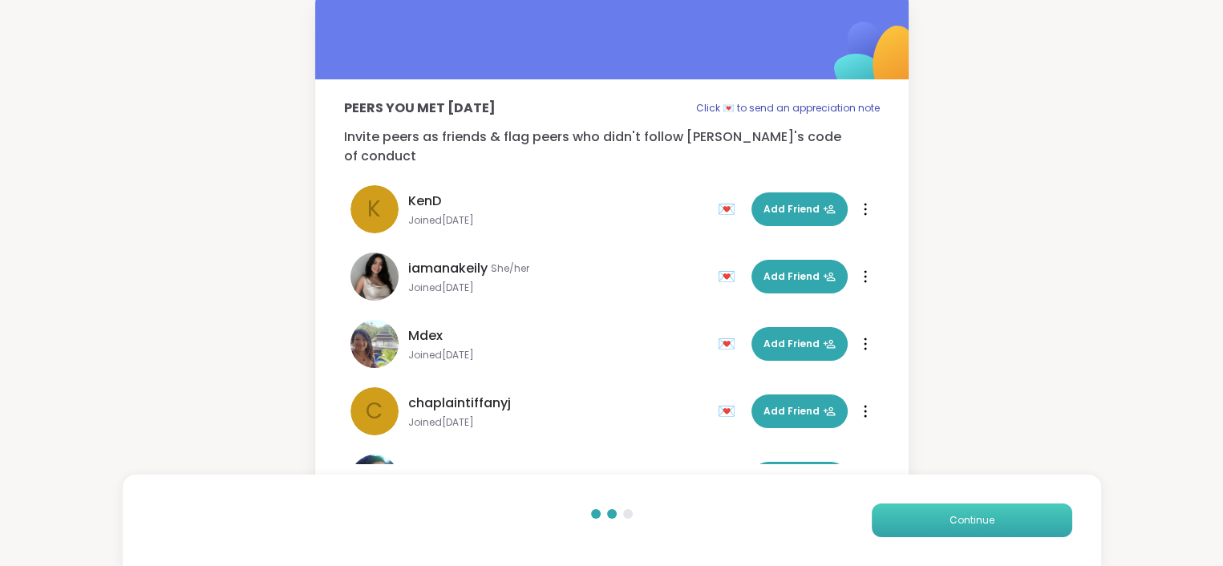
click at [996, 525] on button "Continue" at bounding box center [972, 521] width 201 height 34
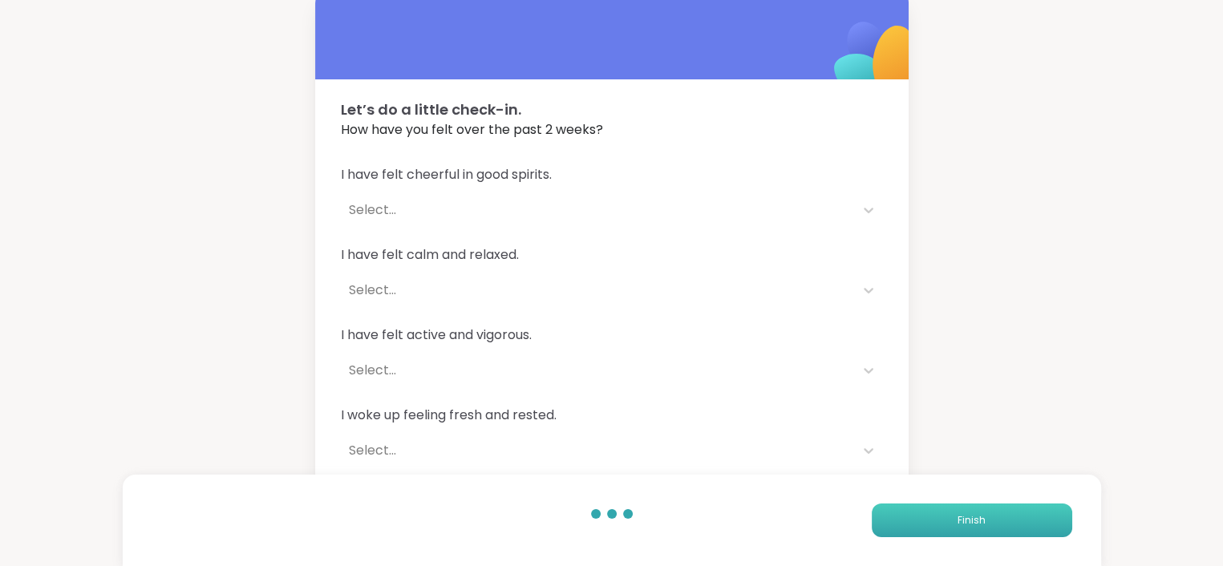
click at [996, 525] on button "Finish" at bounding box center [972, 521] width 201 height 34
